Goal: Task Accomplishment & Management: Manage account settings

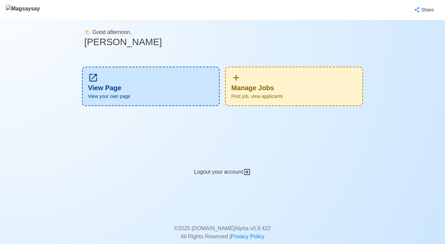
click at [316, 86] on div "Manage Jobs Post job, view applicants" at bounding box center [294, 86] width 138 height 39
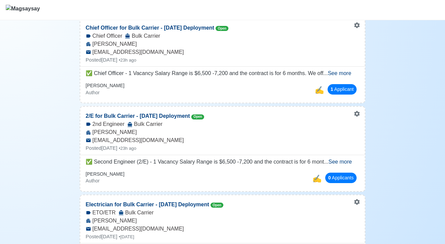
scroll to position [96, 0]
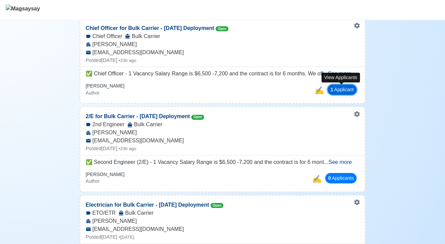
click at [331, 91] on button "1 Applicant" at bounding box center [341, 90] width 29 height 10
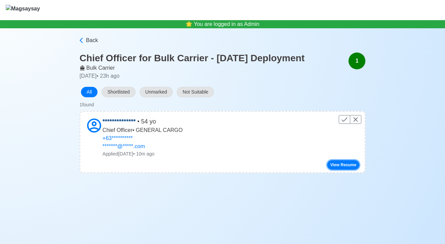
click at [336, 167] on button "View Resume" at bounding box center [343, 164] width 32 height 9
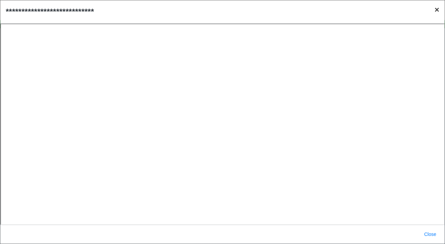
click at [436, 10] on span "×" at bounding box center [436, 9] width 5 height 9
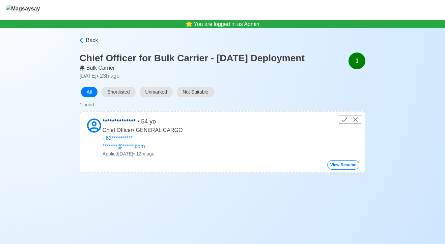
click at [89, 43] on span "Back" at bounding box center [92, 40] width 12 height 8
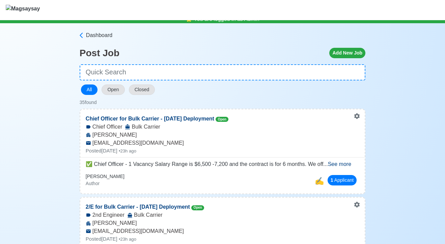
scroll to position [6, 0]
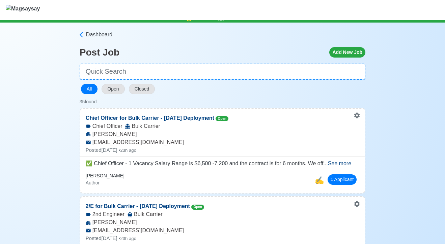
click at [350, 164] on span "See more" at bounding box center [339, 164] width 23 height 6
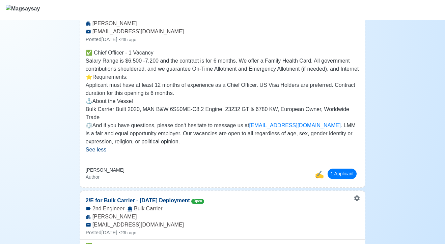
scroll to position [142, 0]
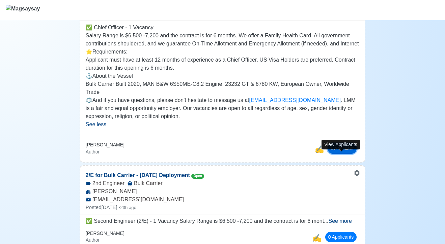
click at [344, 154] on button "1 Applicant" at bounding box center [341, 149] width 29 height 10
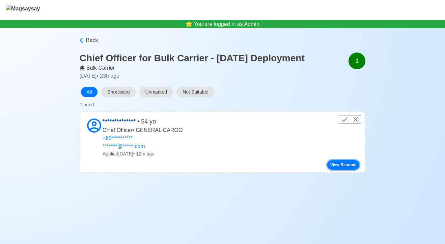
click at [338, 166] on button "View Resume" at bounding box center [343, 164] width 32 height 9
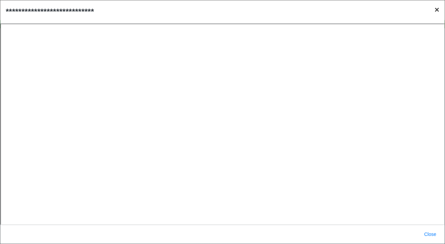
click at [435, 11] on span "×" at bounding box center [436, 9] width 5 height 9
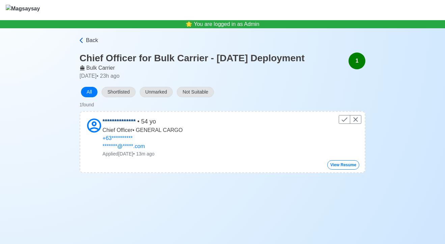
click at [94, 40] on span "Back" at bounding box center [92, 40] width 12 height 8
